Goal: Find contact information: Obtain details needed to contact an individual or organization

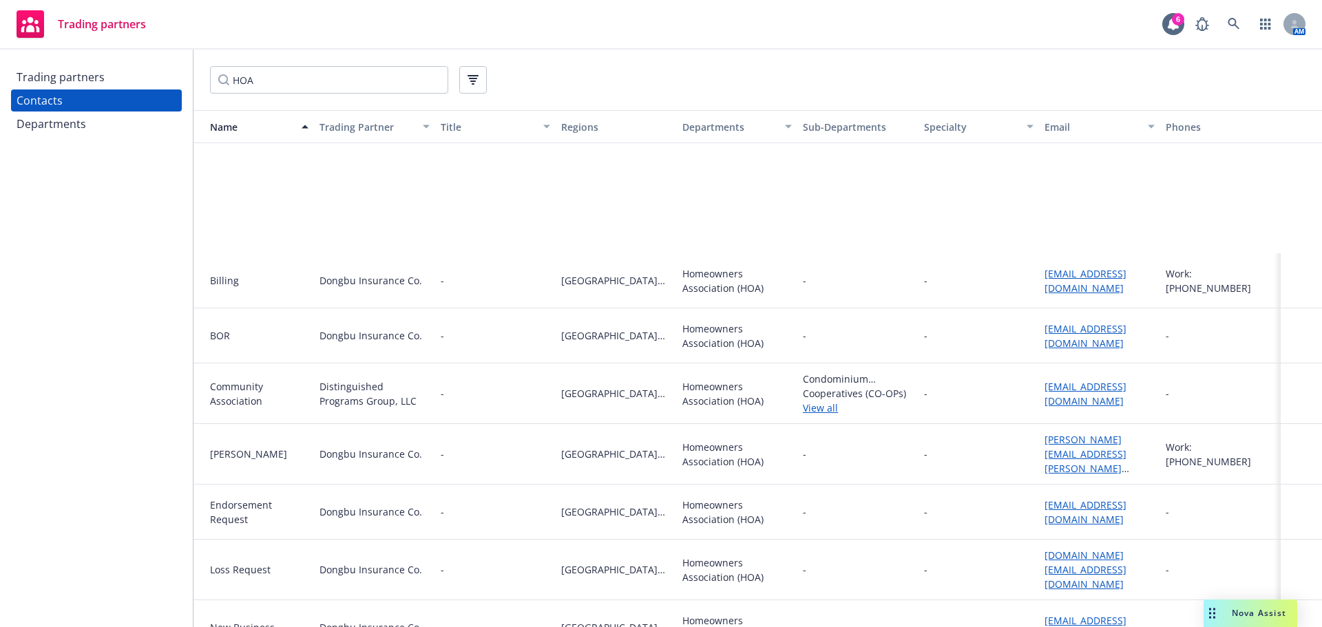
scroll to position [167, 0]
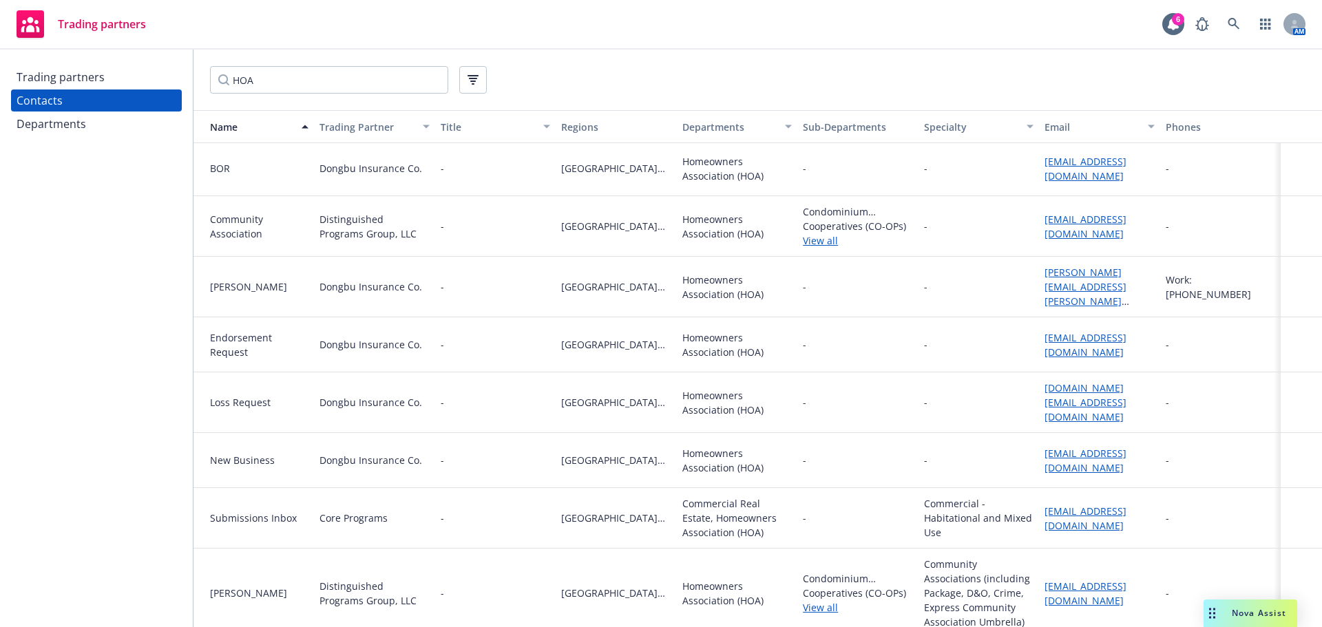
click at [508, 284] on div "-" at bounding box center [495, 287] width 121 height 61
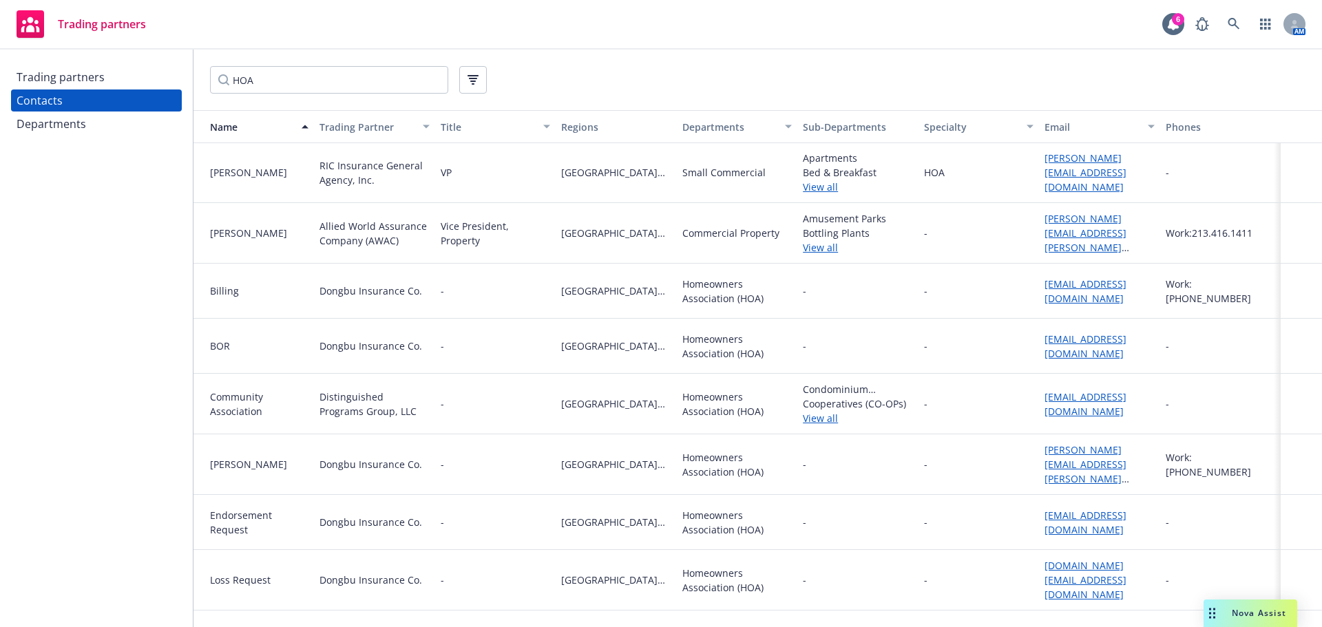
scroll to position [0, 0]
click at [468, 285] on div "-" at bounding box center [495, 291] width 121 height 55
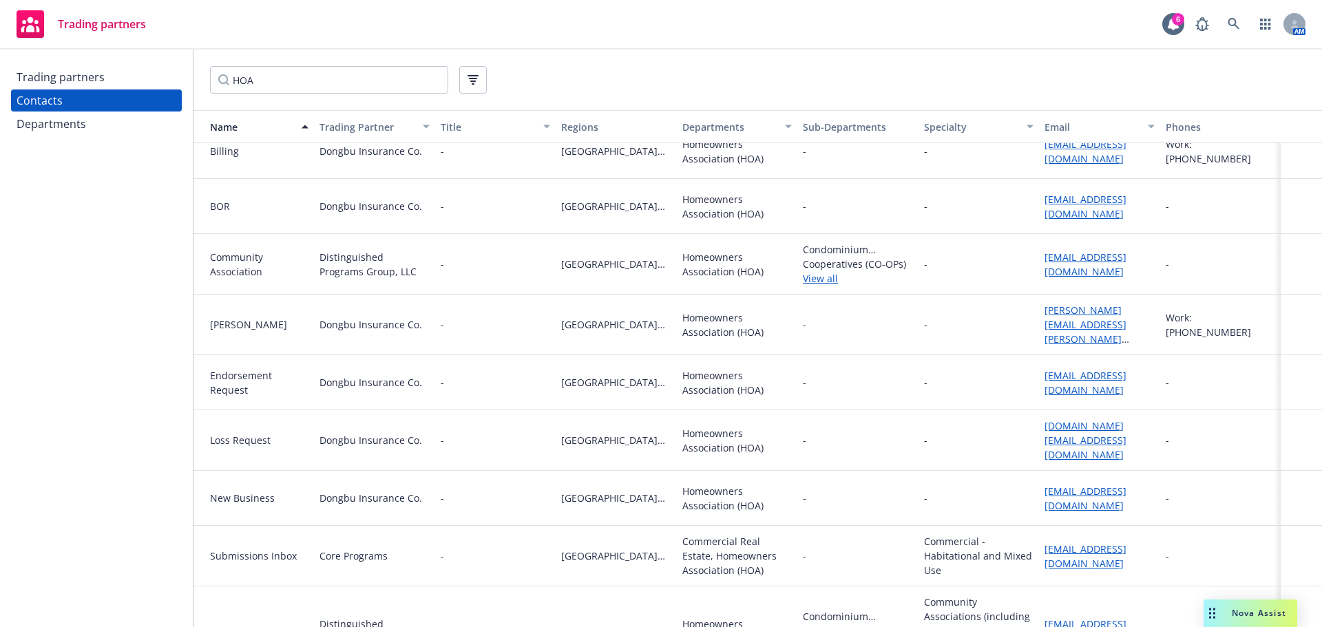
scroll to position [167, 0]
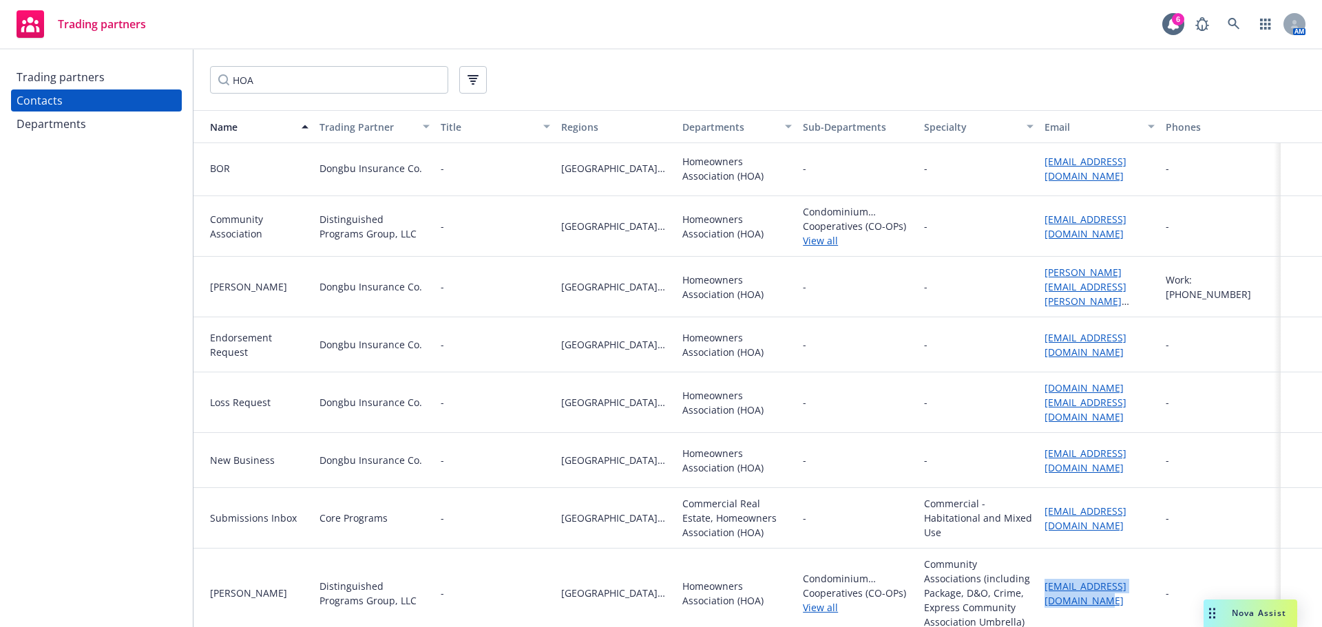
drag, startPoint x: 1077, startPoint y: 596, endPoint x: 801, endPoint y: 440, distance: 317.4
click at [1045, 579] on div "[EMAIL_ADDRESS][DOMAIN_NAME]" at bounding box center [1100, 593] width 110 height 29
copy link "[EMAIL_ADDRESS][DOMAIN_NAME]"
click at [289, 86] on input "HOA" at bounding box center [329, 80] width 238 height 28
click at [205, 81] on div "HOA" at bounding box center [758, 80] width 1129 height 61
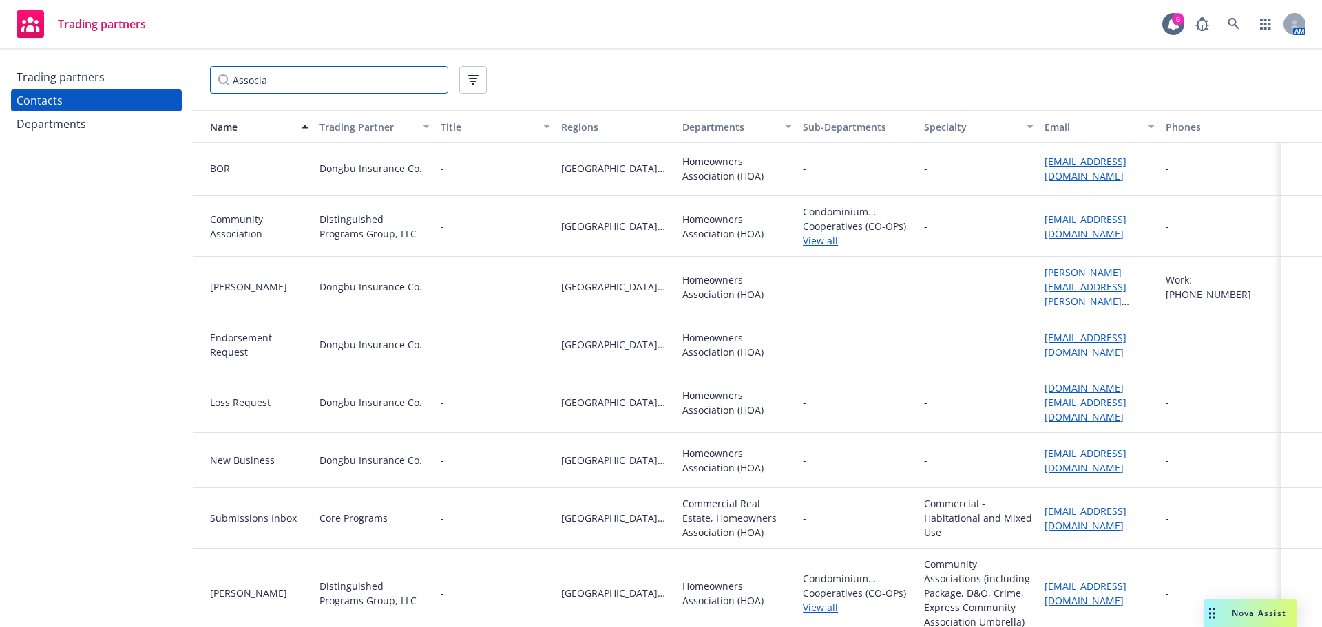
scroll to position [122, 0]
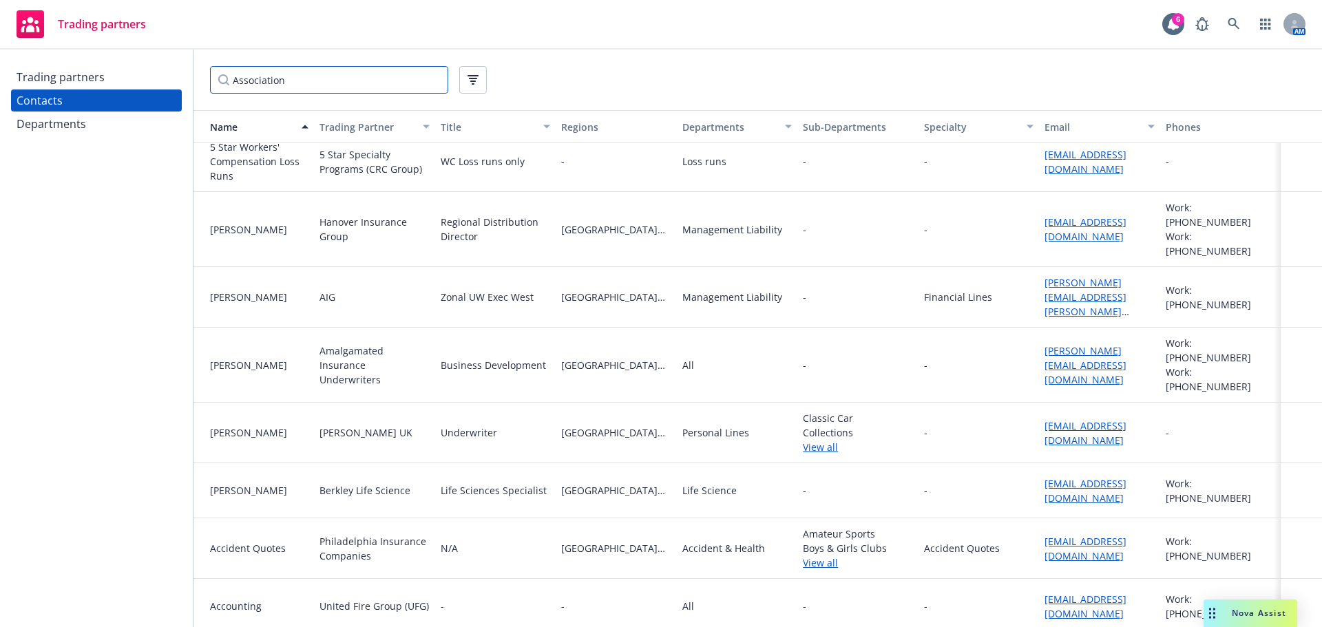
type input "Association"
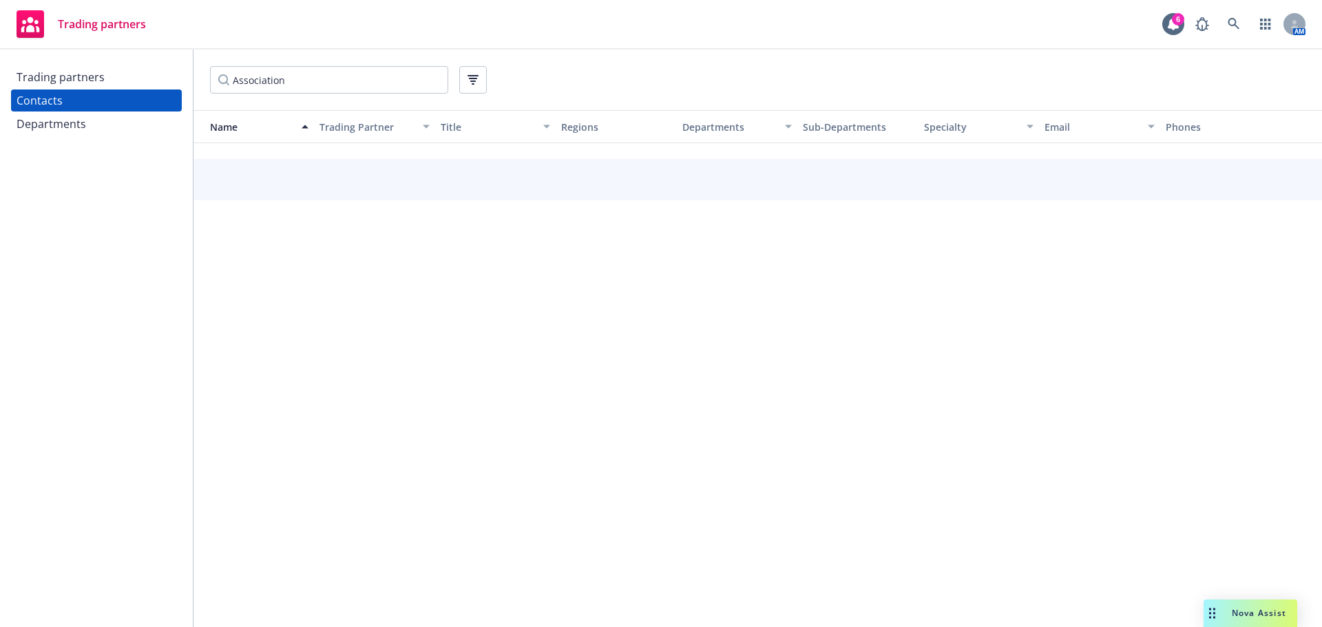
scroll to position [118, 0]
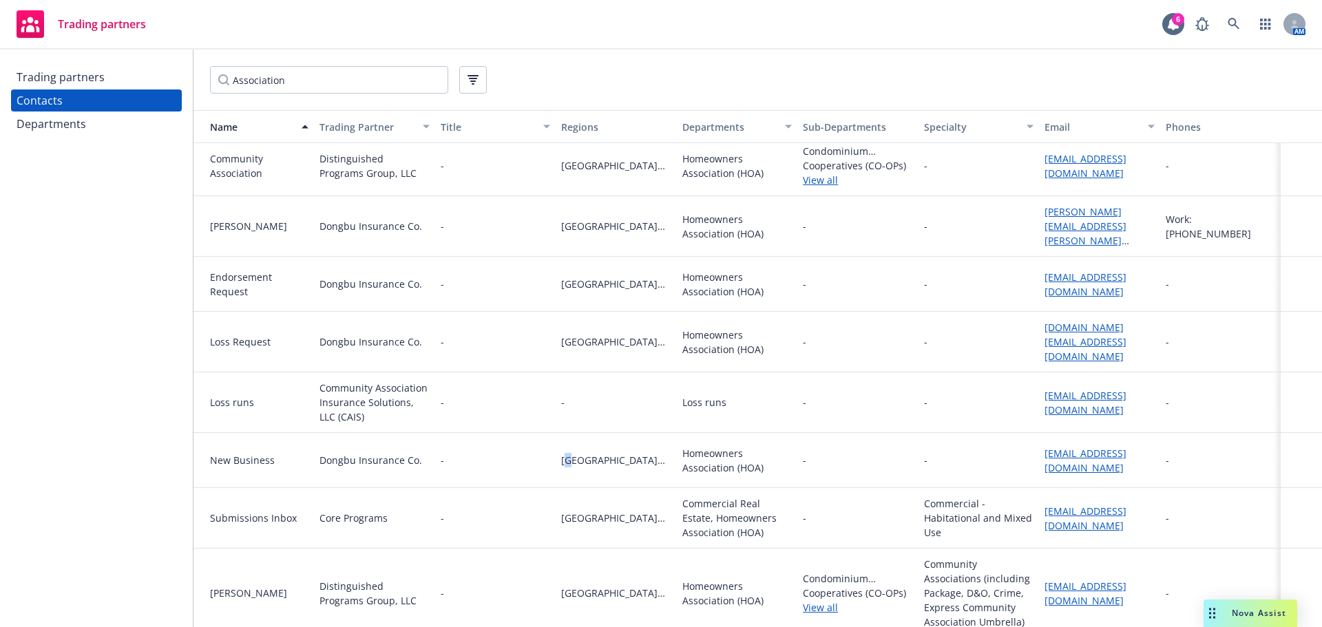
click at [570, 464] on div "[GEOGRAPHIC_DATA][US_STATE]" at bounding box center [616, 460] width 121 height 55
click at [890, 321] on div "-" at bounding box center [858, 342] width 121 height 61
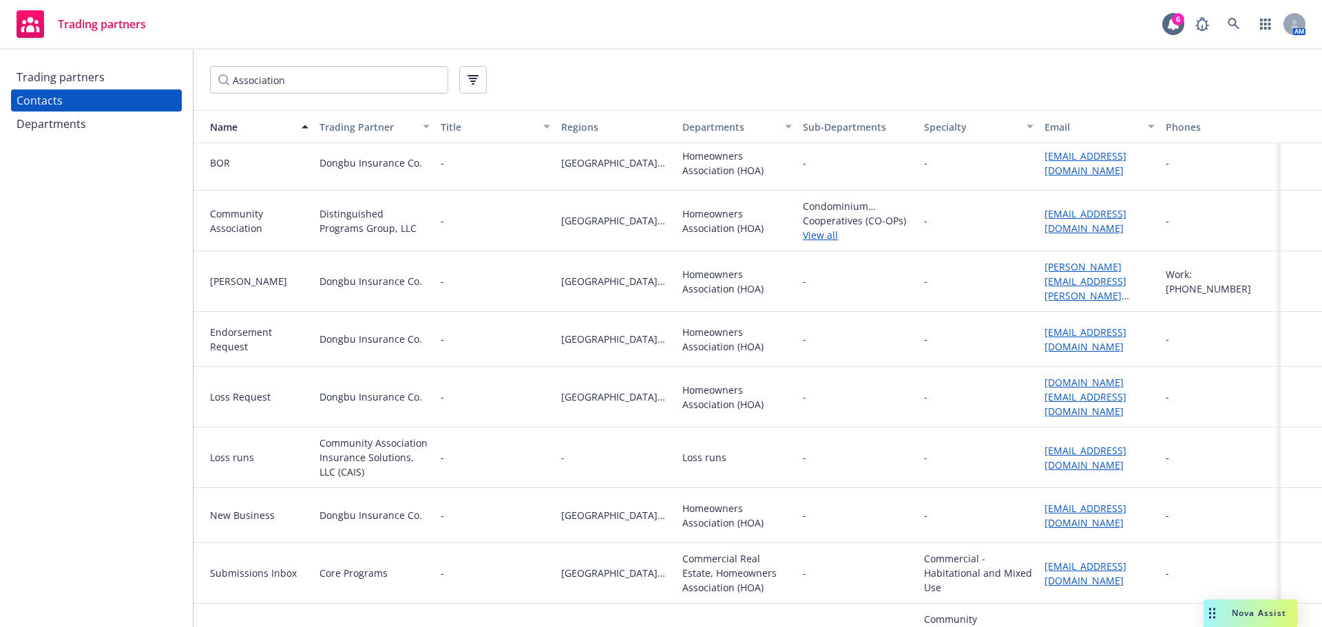
scroll to position [0, 0]
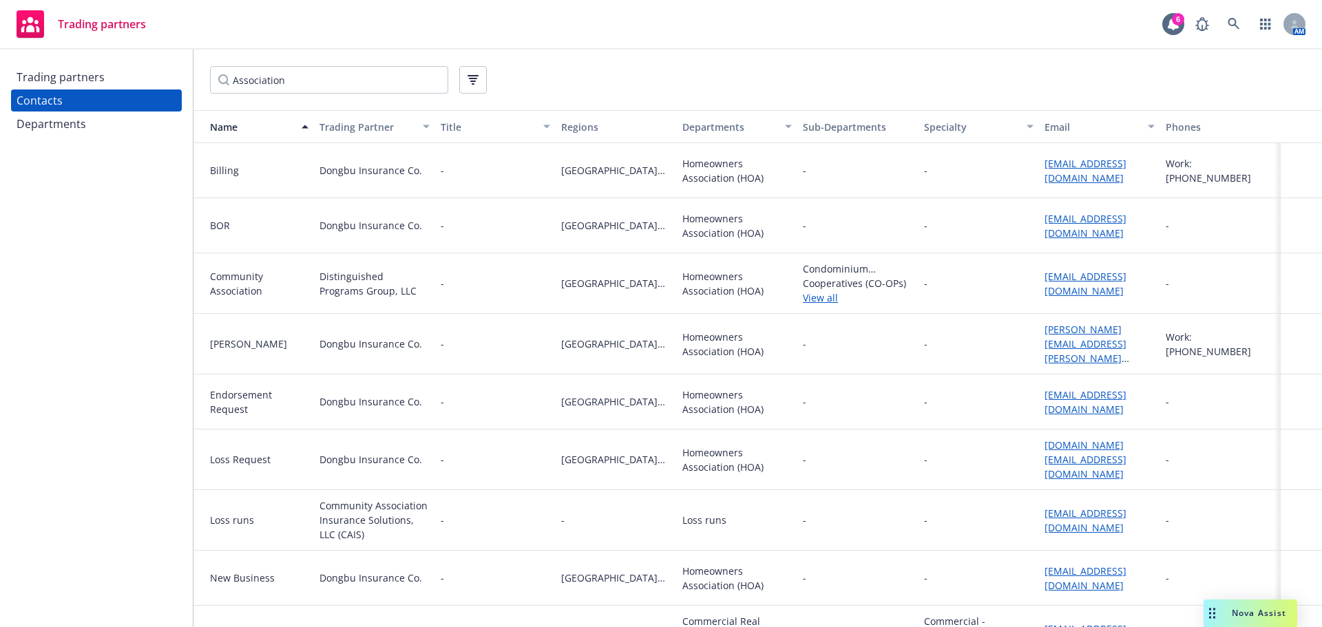
drag, startPoint x: 1145, startPoint y: 298, endPoint x: 1037, endPoint y: 278, distance: 109.8
click at [1039, 278] on div "[EMAIL_ADDRESS][DOMAIN_NAME]" at bounding box center [1099, 283] width 121 height 61
copy link "[EMAIL_ADDRESS][DOMAIN_NAME]"
click at [288, 90] on input "Association" at bounding box center [329, 80] width 238 height 28
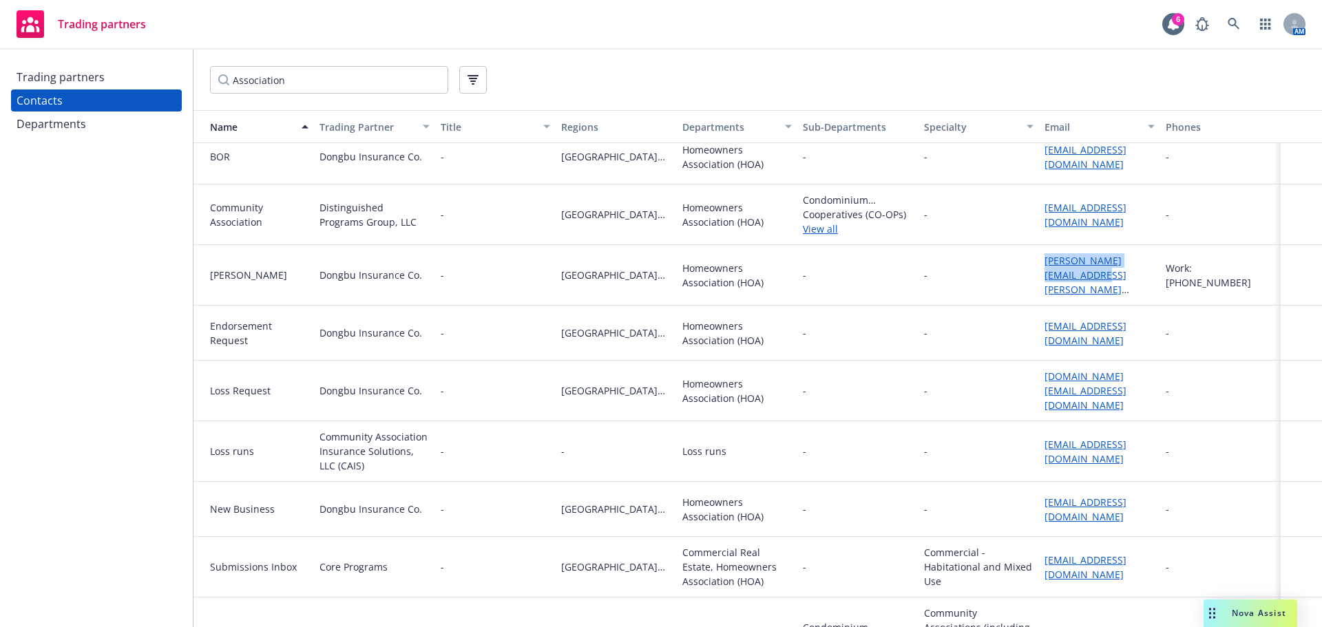
drag, startPoint x: 1096, startPoint y: 287, endPoint x: 1219, endPoint y: 255, distance: 127.5
click at [1039, 266] on div "[PERSON_NAME][EMAIL_ADDRESS][PERSON_NAME][DOMAIN_NAME]" at bounding box center [1099, 275] width 121 height 61
copy link "[PERSON_NAME][EMAIL_ADDRESS][PERSON_NAME][DOMAIN_NAME]"
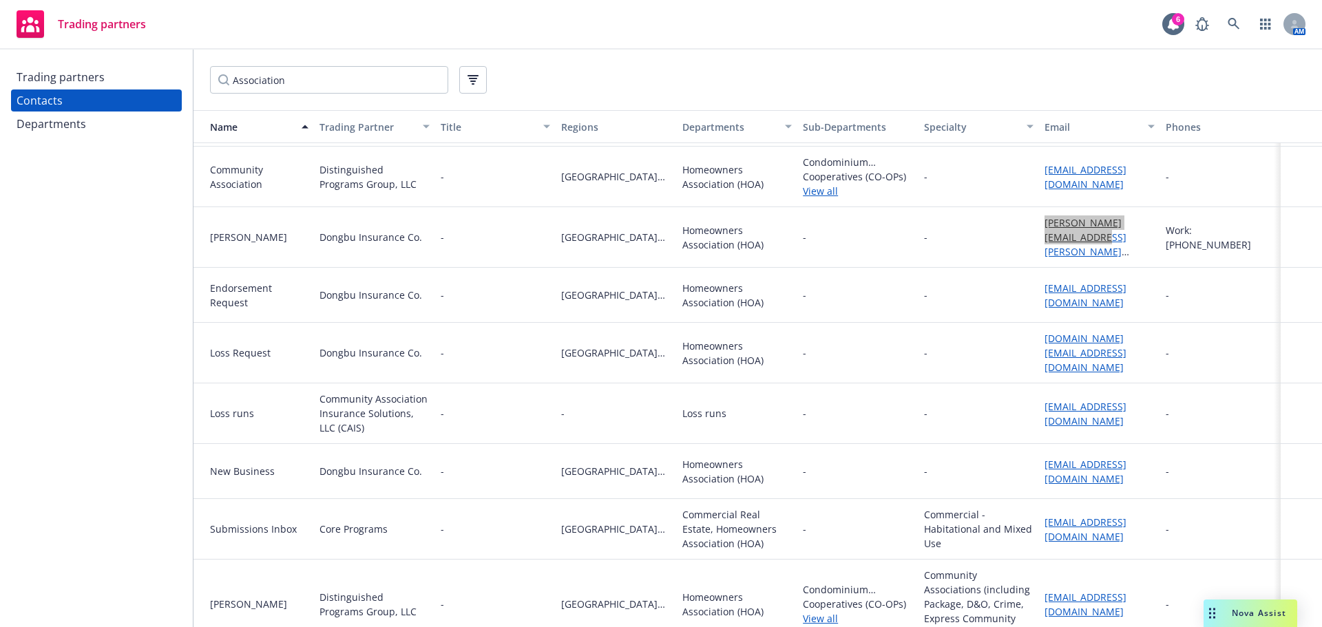
scroll to position [118, 0]
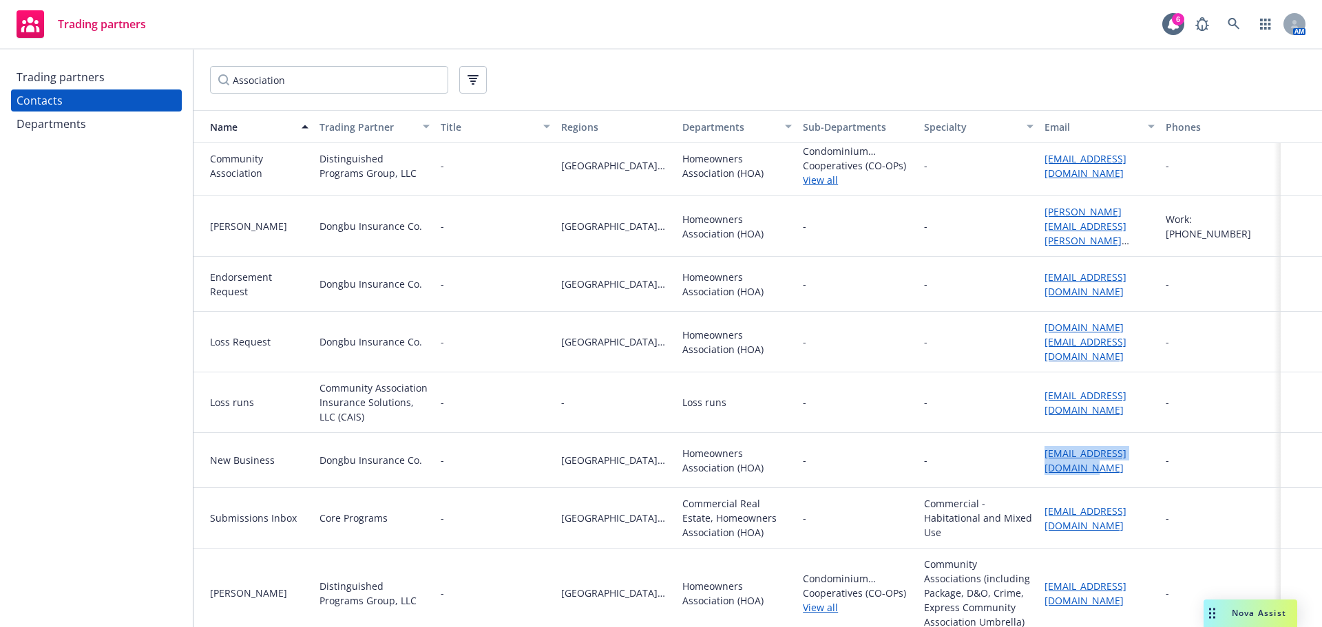
drag, startPoint x: 1068, startPoint y: 464, endPoint x: 1035, endPoint y: 444, distance: 38.6
click at [1039, 444] on div "[EMAIL_ADDRESS][DOMAIN_NAME]" at bounding box center [1099, 460] width 121 height 55
copy link "[EMAIL_ADDRESS][DOMAIN_NAME]"
drag, startPoint x: 1114, startPoint y: 517, endPoint x: 1032, endPoint y: 499, distance: 83.1
click at [1039, 499] on div "[EMAIL_ADDRESS][DOMAIN_NAME]" at bounding box center [1099, 518] width 121 height 61
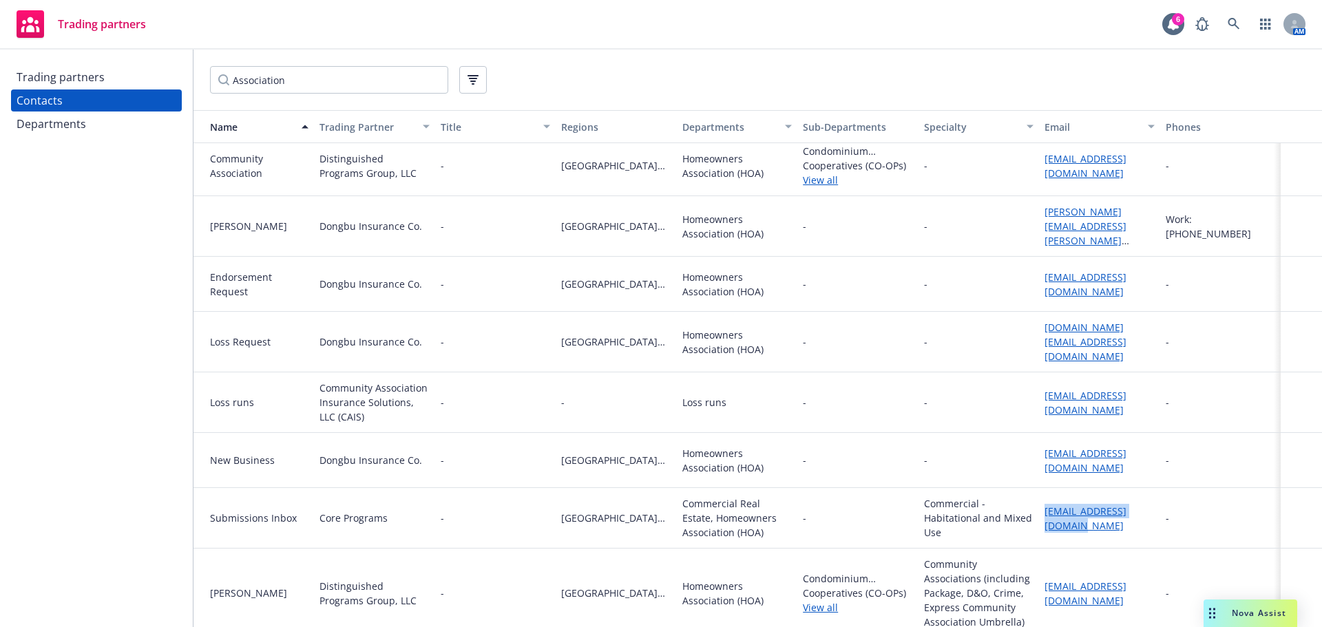
copy link "[EMAIL_ADDRESS][DOMAIN_NAME]"
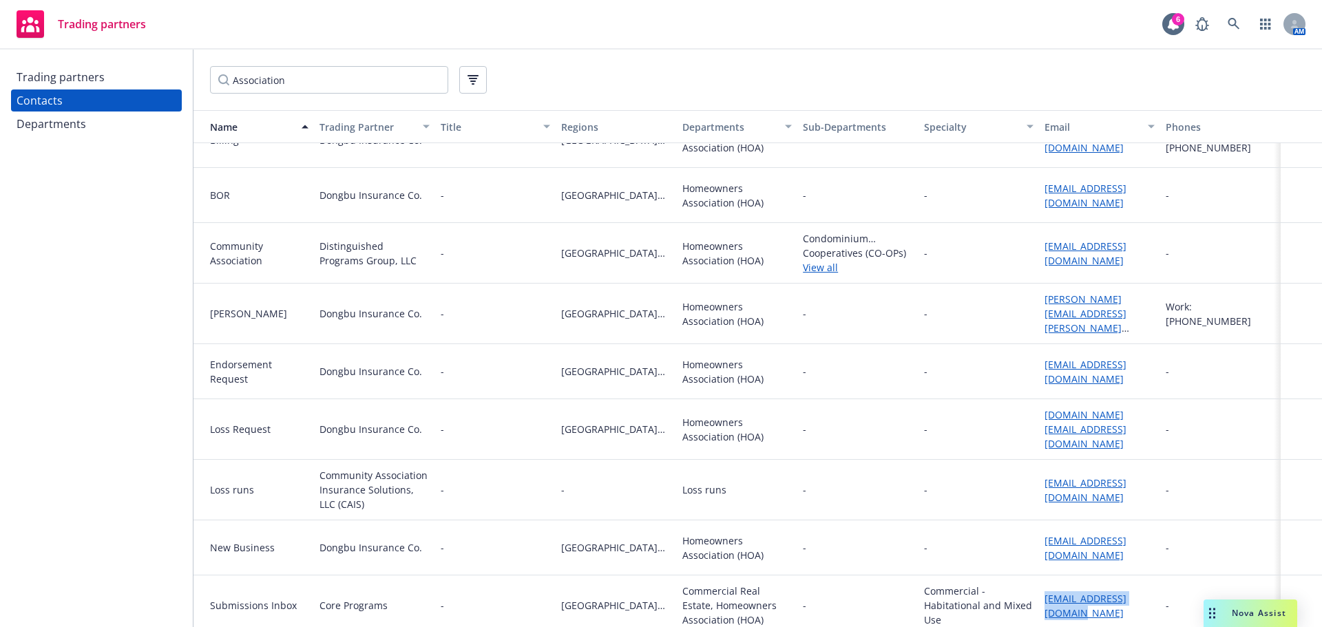
scroll to position [0, 0]
